Goal: Contribute content: Contribute content

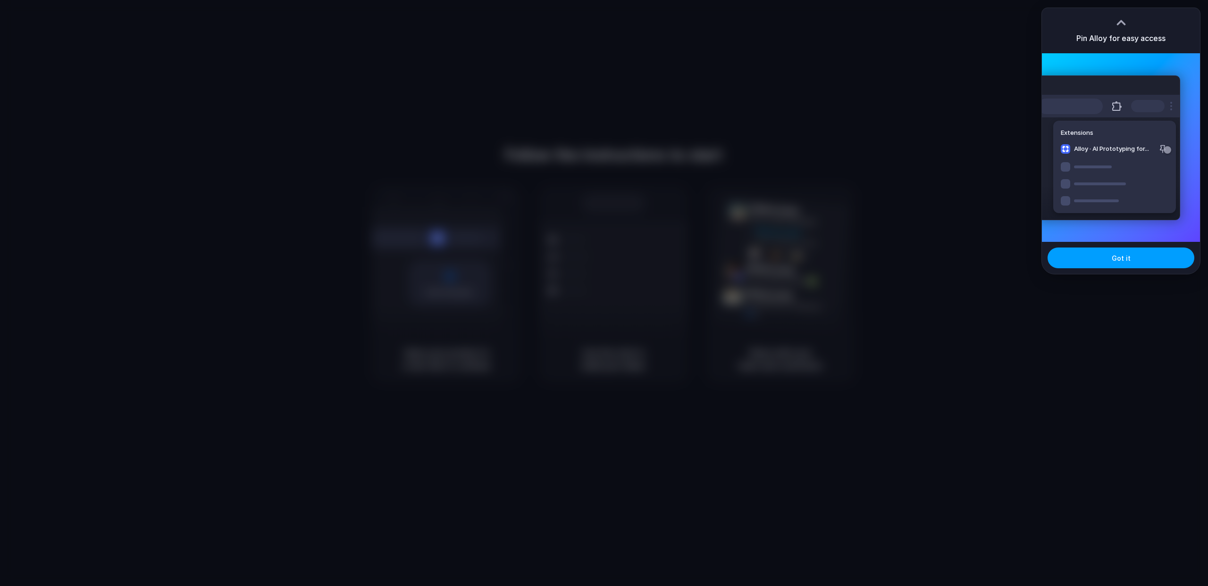
click at [1123, 264] on button "Got it" at bounding box center [1120, 258] width 147 height 21
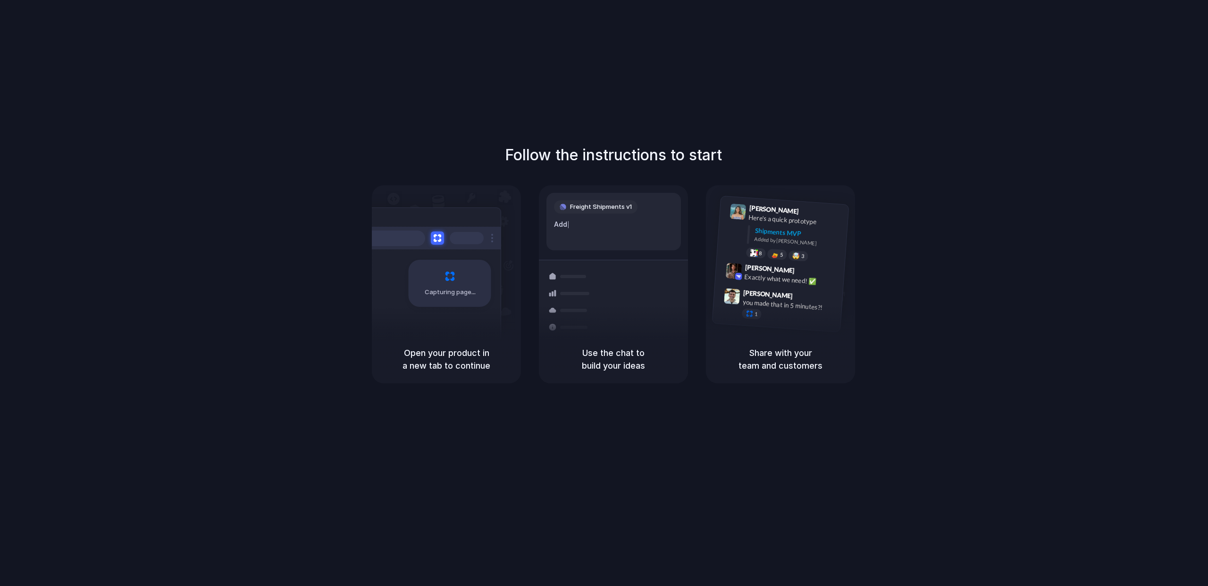
click at [621, 240] on div "Freight Shipments v1 Add |" at bounding box center [613, 222] width 134 height 58
click at [420, 265] on div "Capturing page" at bounding box center [450, 283] width 83 height 47
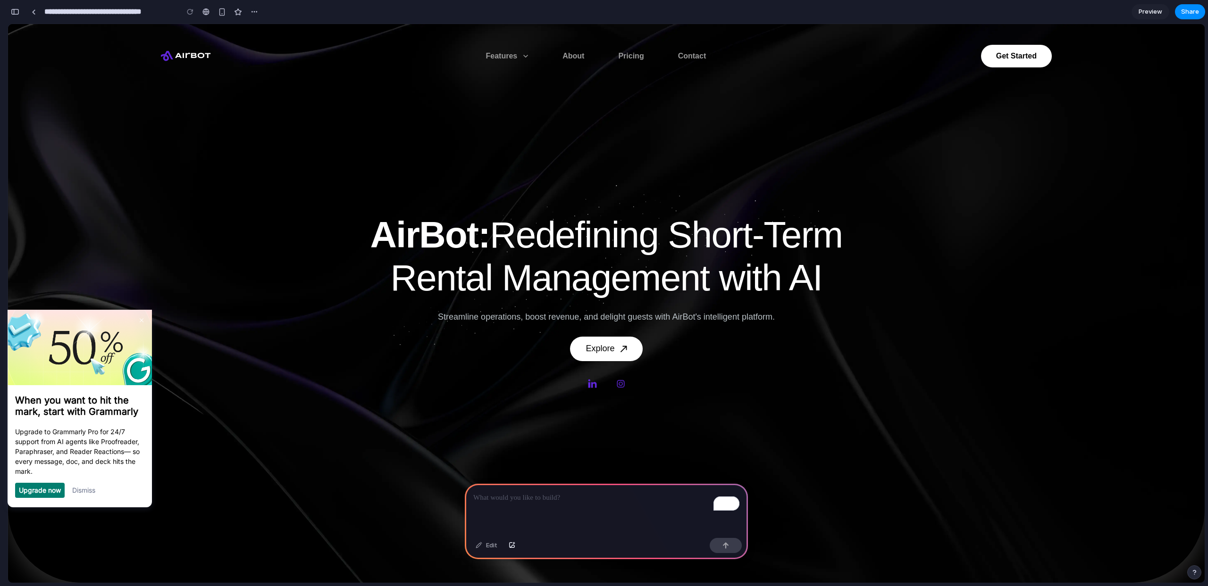
click at [843, 223] on p "AirBot: Redefining Short-Term Rental Management with AI" at bounding box center [607, 257] width 546 height 86
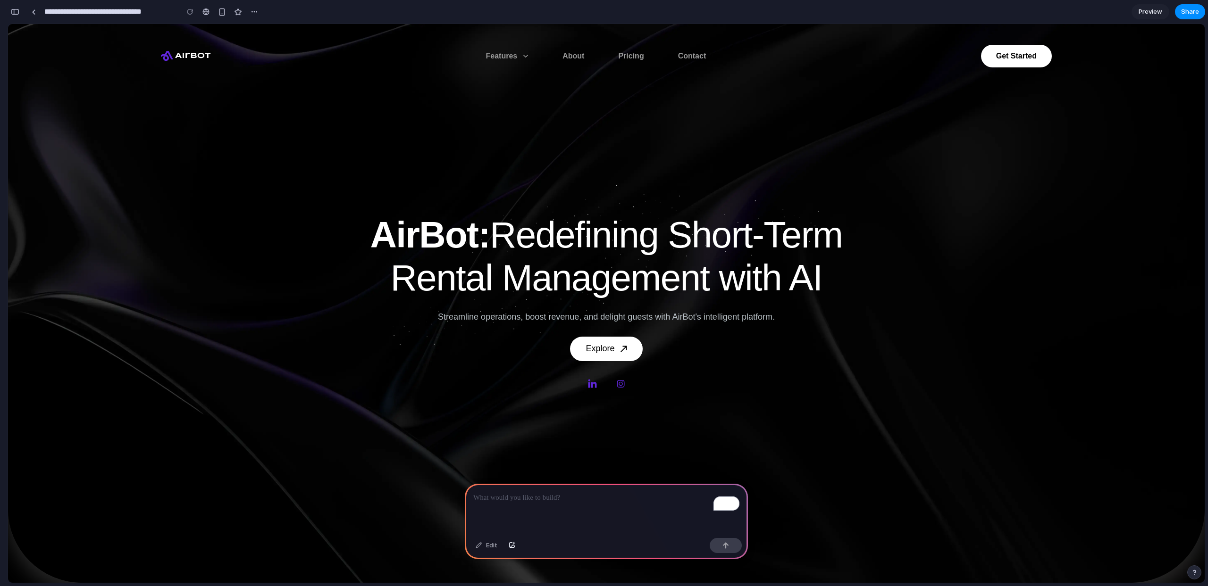
click at [643, 303] on div "AirBot: Redefining Short-Term Rental Management with AI Streamline operations, …" at bounding box center [606, 304] width 1181 height 180
click at [643, 318] on p "Streamline operations, boost revenue, and delight guests with AirBot's intellig…" at bounding box center [606, 317] width 337 height 13
click at [692, 289] on p "AirBot: Redefining Short-Term Rental Management with AI" at bounding box center [607, 257] width 546 height 86
click at [256, 11] on div "button" at bounding box center [254, 12] width 8 height 8
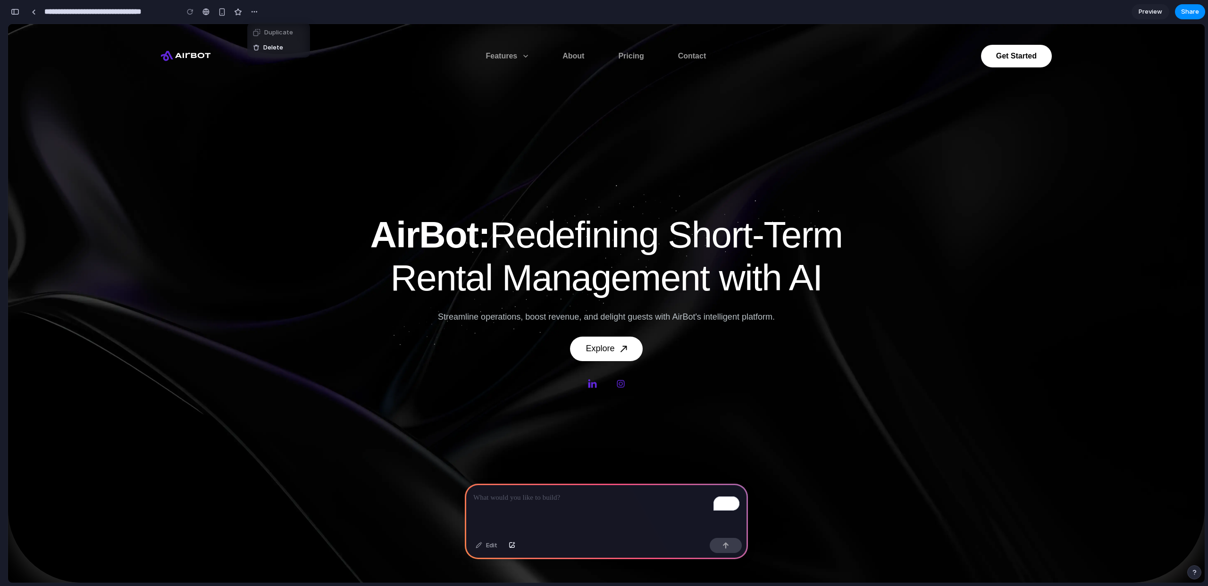
click at [258, 15] on div "Duplicate Delete" at bounding box center [604, 293] width 1208 height 586
click at [514, 521] on div "To enrich screen reader interactions, please activate Accessibility in Grammarl…" at bounding box center [606, 509] width 283 height 50
